Goal: Task Accomplishment & Management: Complete application form

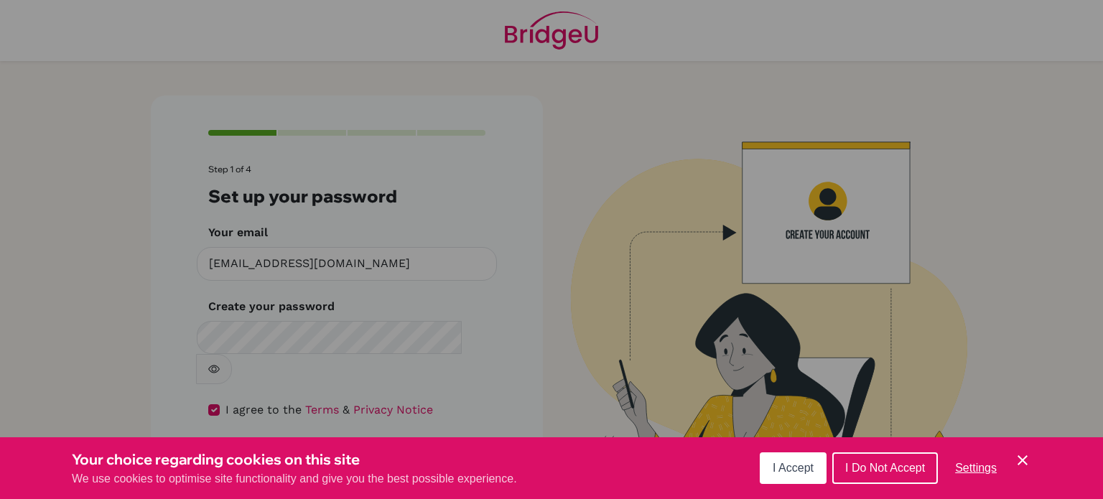
scroll to position [3, 0]
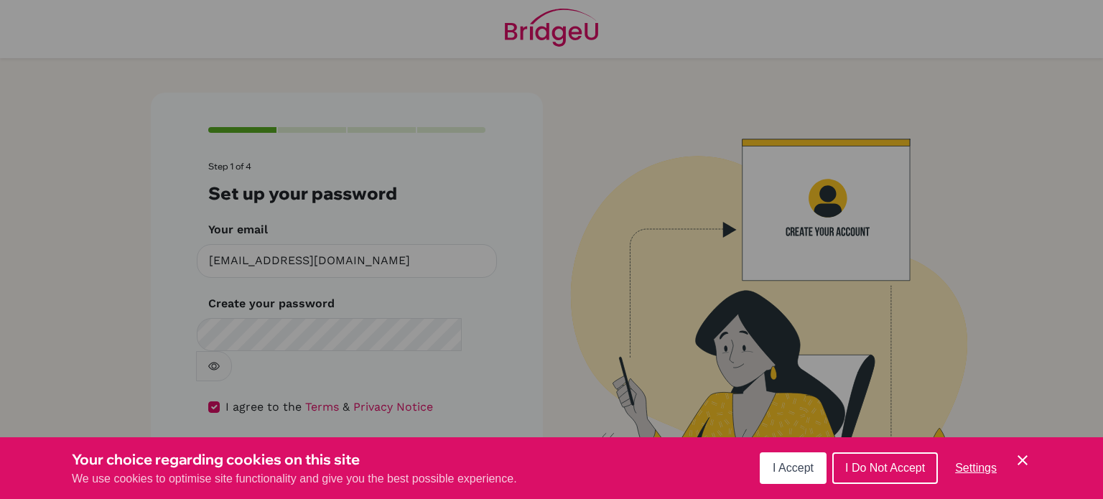
click at [803, 461] on button "I Accept" at bounding box center [793, 468] width 67 height 32
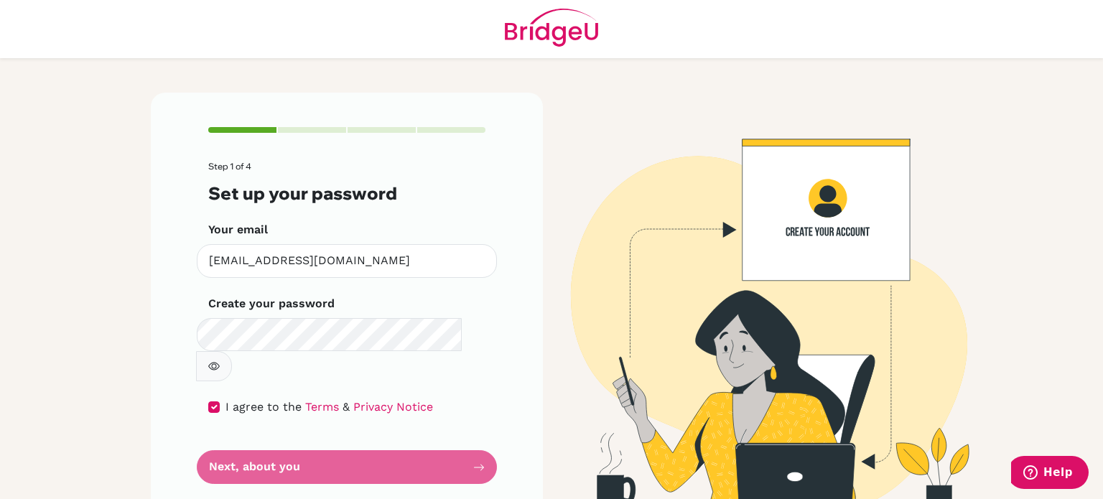
click at [336, 433] on form "Step 1 of 4 Set up your password Your email costanzamarrigasque@dsbindia.com In…" at bounding box center [346, 323] width 277 height 322
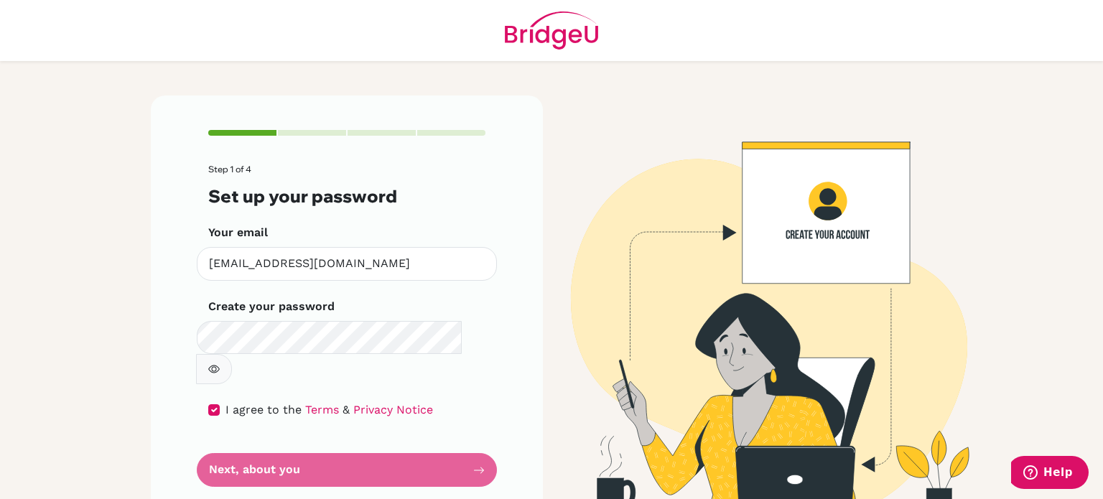
click at [232, 354] on button "button" at bounding box center [214, 369] width 36 height 30
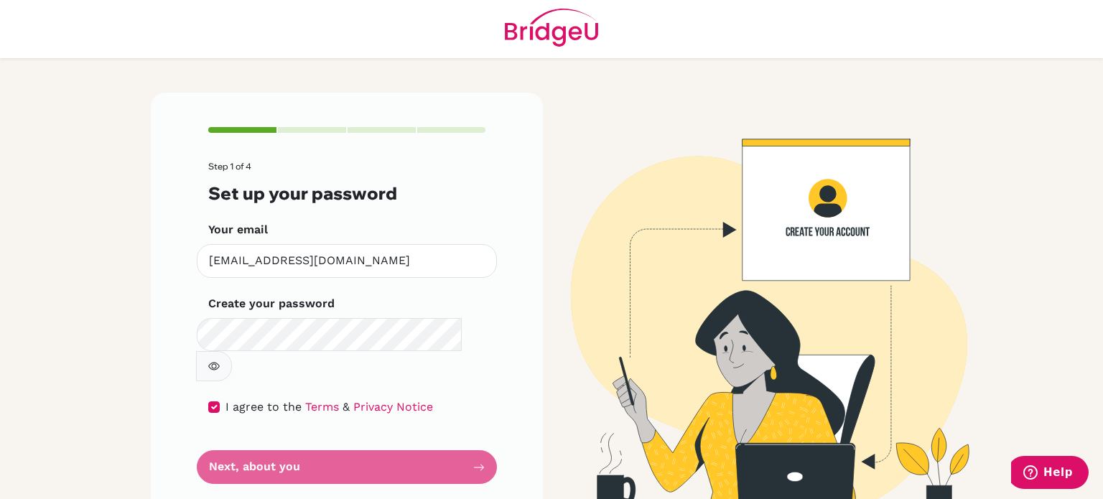
click at [474, 444] on form "Step 1 of 4 Set up your password Your email costanzamarrigasque@dsbindia.com In…" at bounding box center [346, 323] width 277 height 322
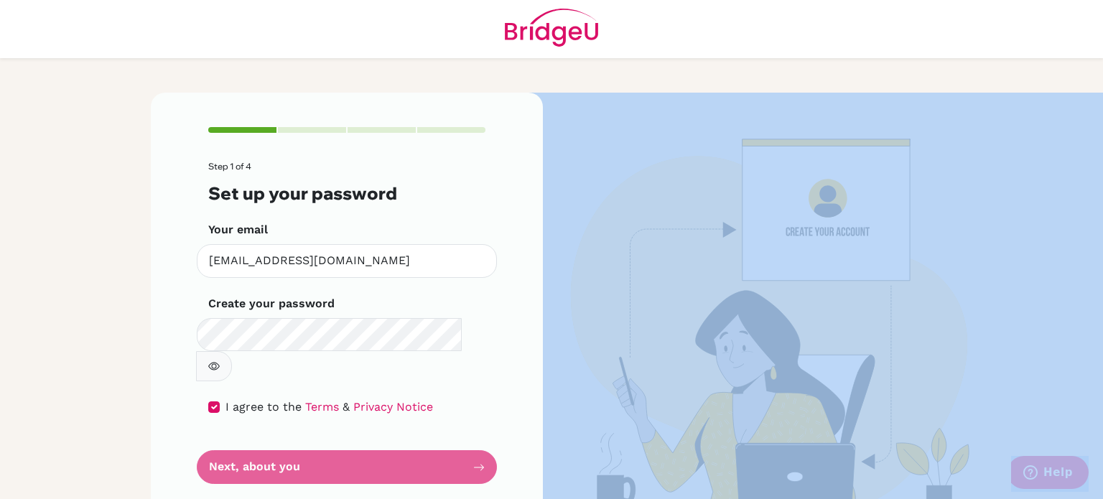
drag, startPoint x: 474, startPoint y: 444, endPoint x: 391, endPoint y: 419, distance: 86.1
click at [391, 419] on form "Step 1 of 4 Set up your password Your email costanzamarrigasque@dsbindia.com In…" at bounding box center [346, 323] width 277 height 322
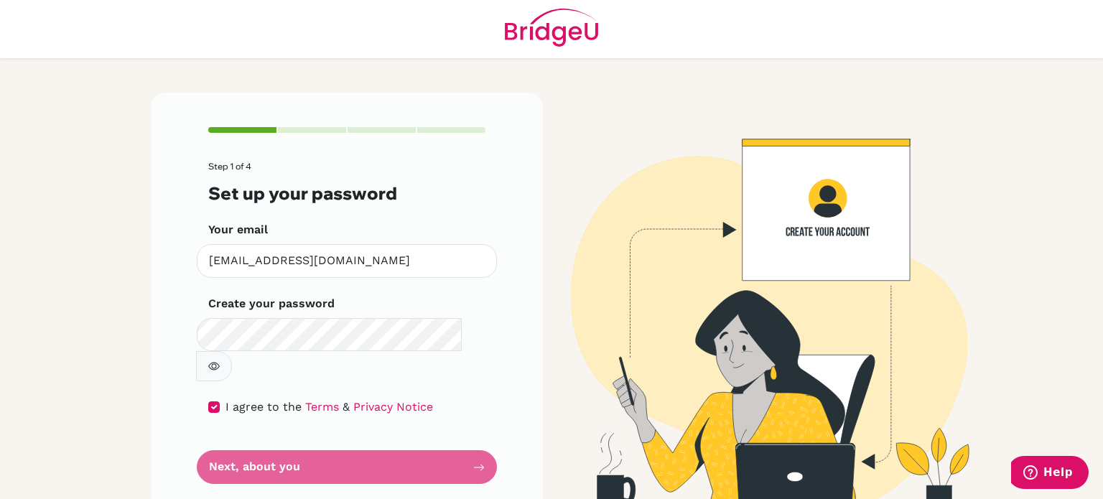
click at [368, 436] on form "Step 1 of 4 Set up your password Your email costanzamarrigasque@dsbindia.com In…" at bounding box center [346, 323] width 277 height 322
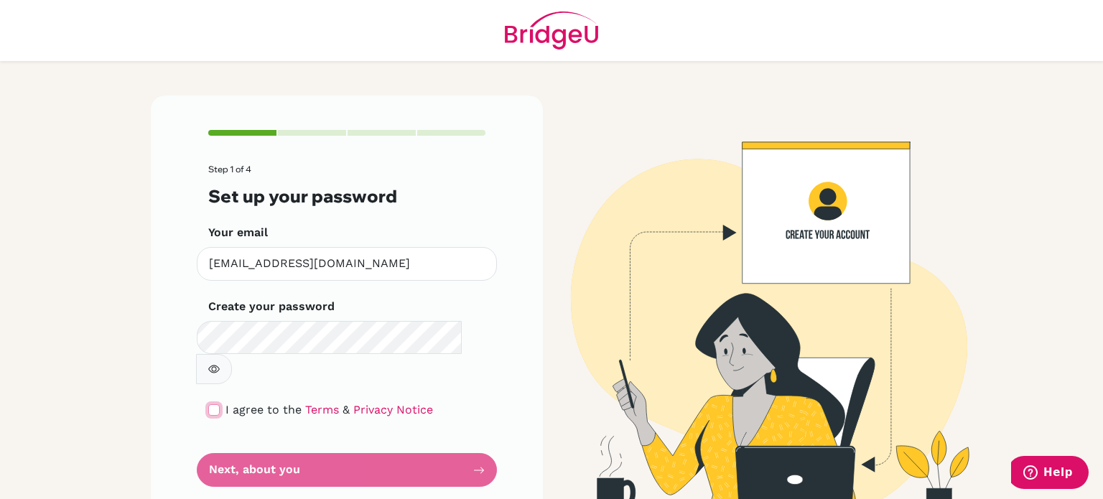
click at [210, 404] on input "checkbox" at bounding box center [213, 409] width 11 height 11
checkbox input "true"
click at [300, 443] on form "Step 1 of 4 Set up your password Your email costanzamarrigasque@dsbindia.com In…" at bounding box center [346, 325] width 277 height 322
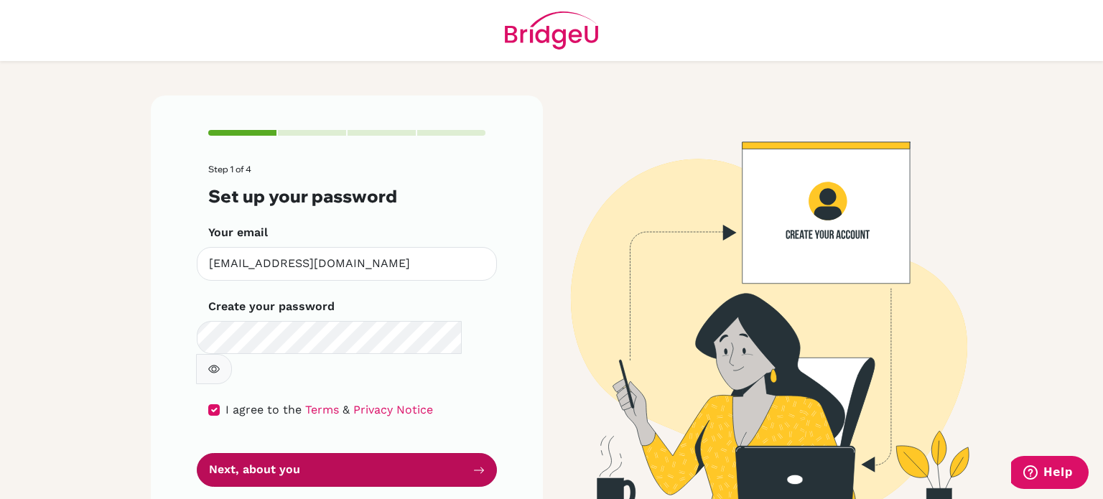
click at [414, 453] on button "Next, about you" at bounding box center [347, 470] width 300 height 34
